Goal: Information Seeking & Learning: Learn about a topic

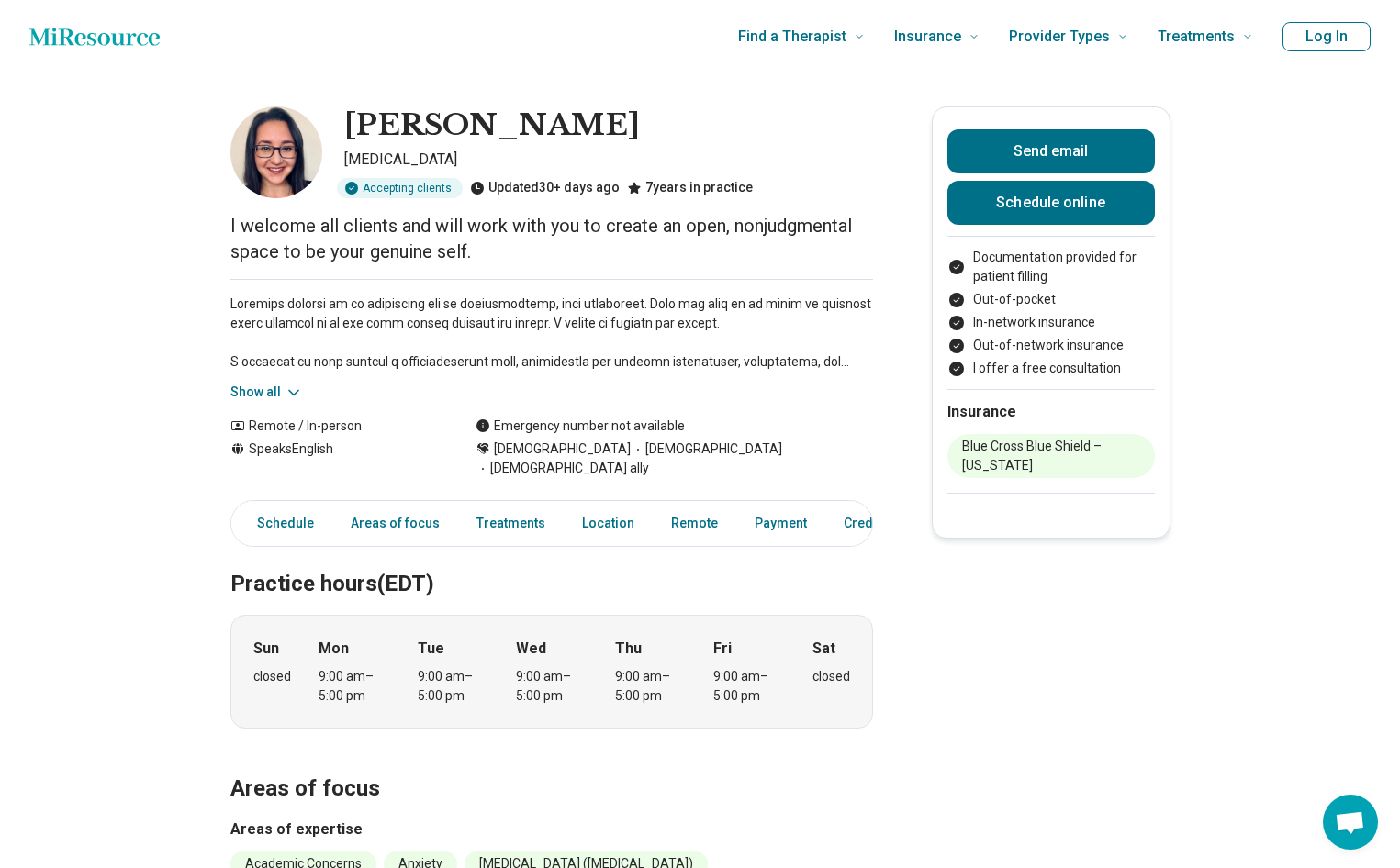
click at [290, 391] on icon at bounding box center [294, 392] width 19 height 19
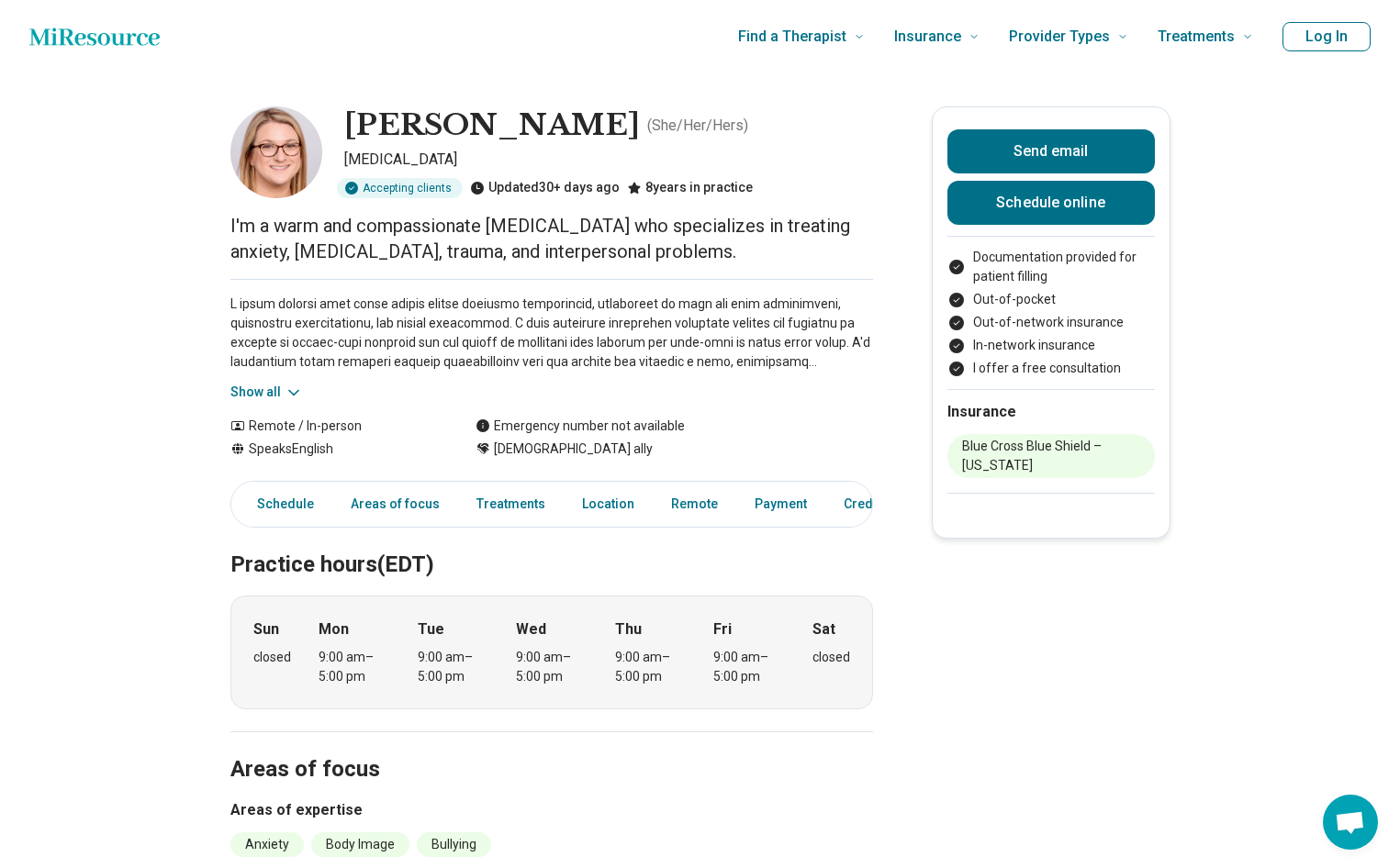
click at [297, 390] on icon at bounding box center [294, 392] width 19 height 19
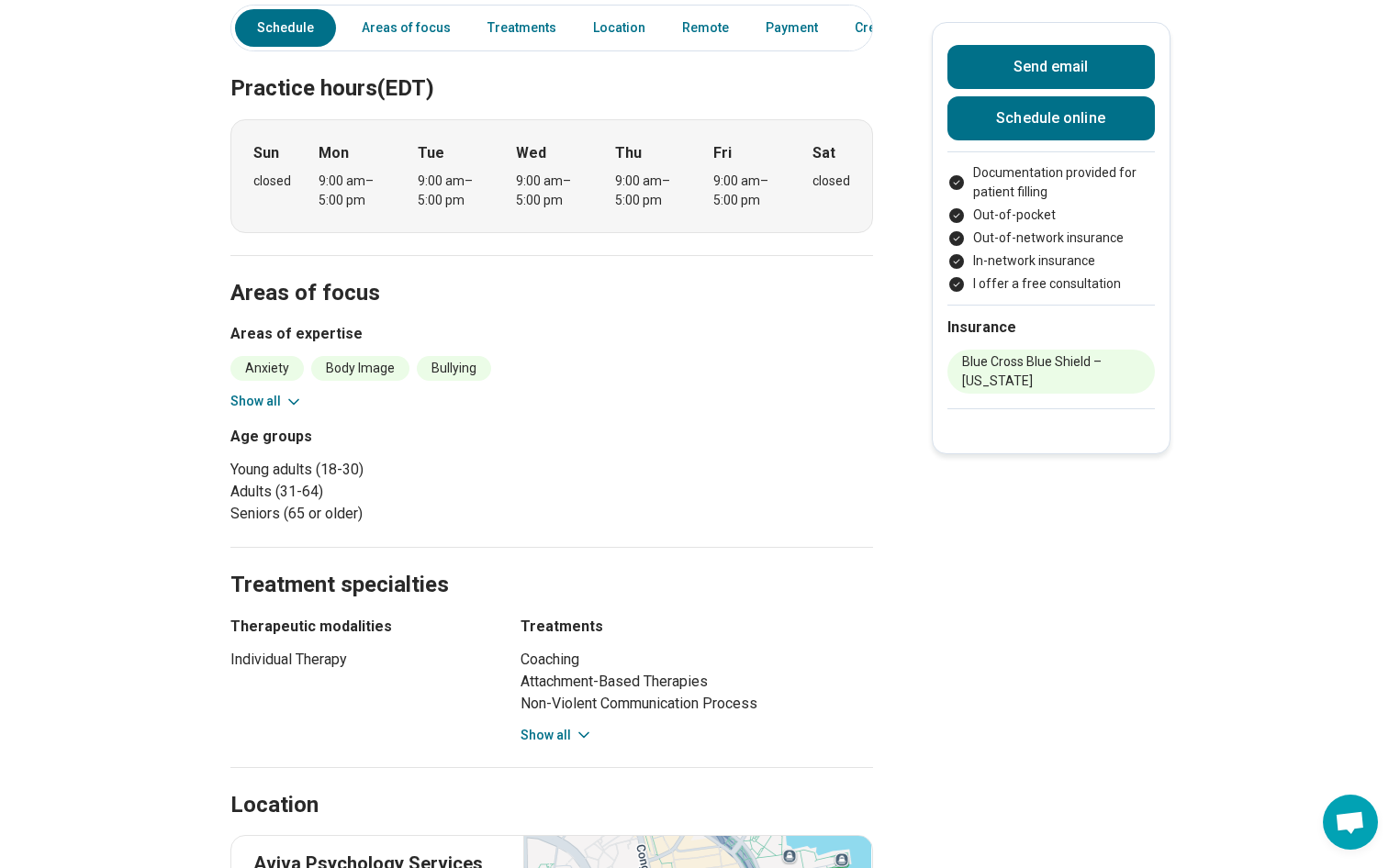
scroll to position [631, 0]
click at [593, 724] on div "Coaching Attachment-Based Therapies Non-Violent Communication Process Psychodyn…" at bounding box center [697, 696] width 352 height 96
click at [586, 731] on icon at bounding box center [583, 734] width 19 height 19
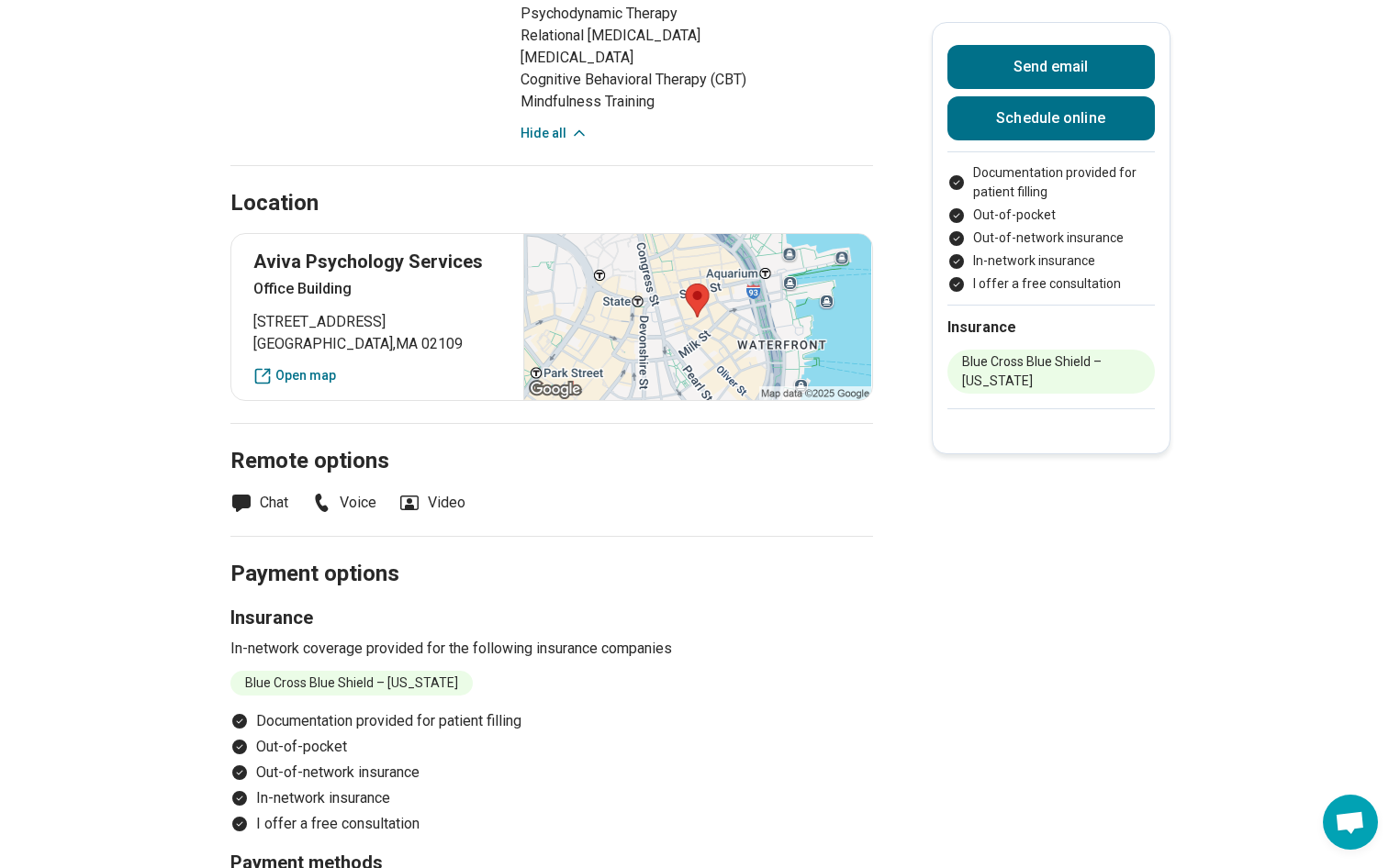
scroll to position [1342, 0]
